Goal: Check status: Check status

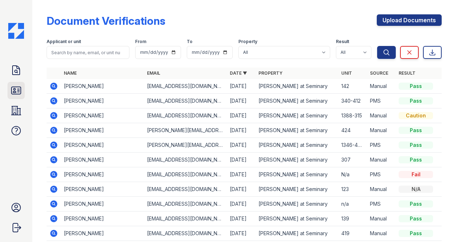
click at [19, 91] on icon at bounding box center [15, 90] width 11 height 11
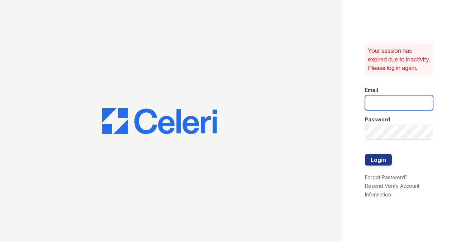
type input "estrella.pm@cafmanagement.com"
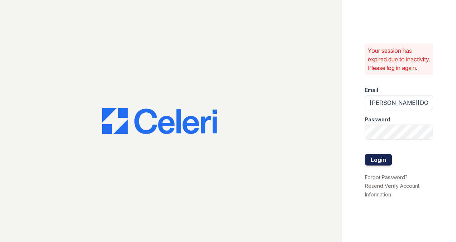
click at [372, 163] on button "Login" at bounding box center [378, 159] width 27 height 11
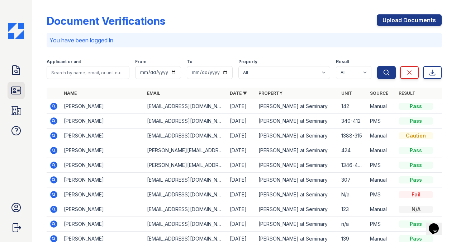
click at [18, 92] on icon at bounding box center [15, 90] width 9 height 7
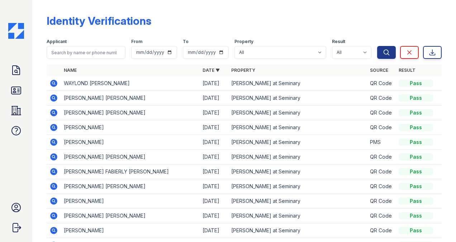
click at [51, 111] on icon at bounding box center [53, 112] width 7 height 7
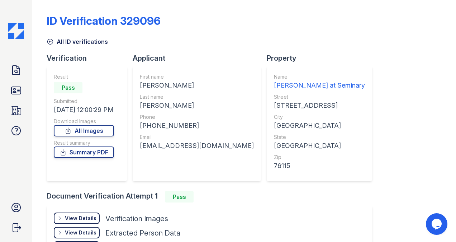
click at [92, 218] on div "View Details" at bounding box center [81, 217] width 32 height 7
click at [83, 238] on link "Open" at bounding box center [73, 239] width 38 height 11
